Goal: Information Seeking & Learning: Learn about a topic

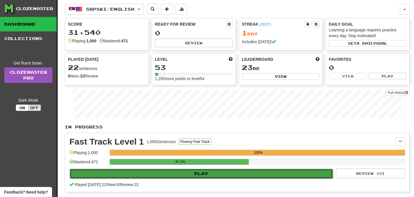
click at [167, 176] on button "Play" at bounding box center [201, 174] width 263 height 10
select select "**"
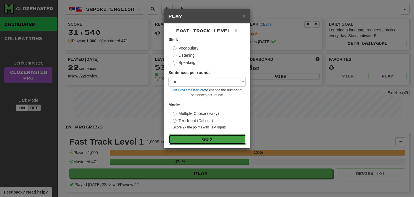
click at [207, 141] on button "Go" at bounding box center [207, 140] width 77 height 10
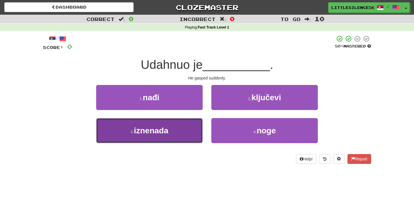
click at [122, 138] on button "3 . iznenada" at bounding box center [149, 130] width 107 height 25
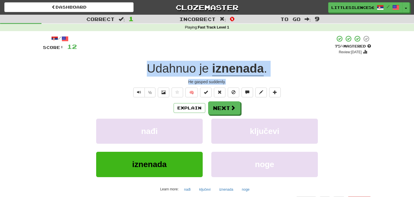
drag, startPoint x: 228, startPoint y: 82, endPoint x: 141, endPoint y: 71, distance: 87.0
click at [141, 71] on div "/ Score: 12 + 12 75 % Mastered Review: 2025-09-20 Udahnuo je iznenada . He gasp…" at bounding box center [207, 120] width 328 height 171
copy div "Udahnuo je iznenada . He gasped suddenly."
